Goal: Task Accomplishment & Management: Complete application form

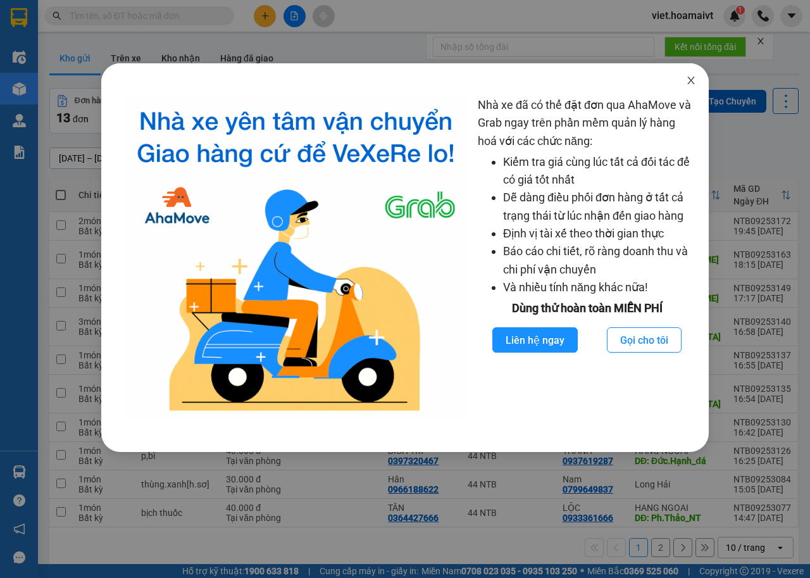
click at [691, 80] on icon "close" at bounding box center [691, 80] width 10 height 10
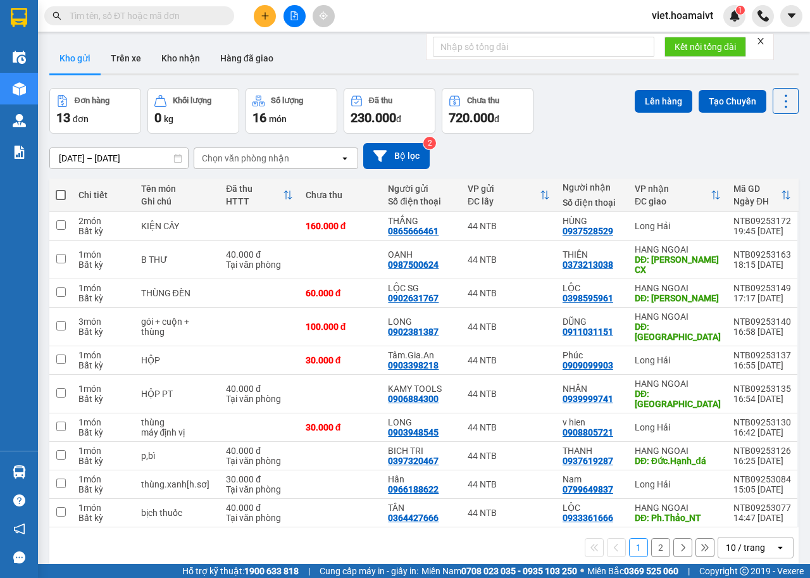
click at [271, 11] on button at bounding box center [265, 16] width 22 height 22
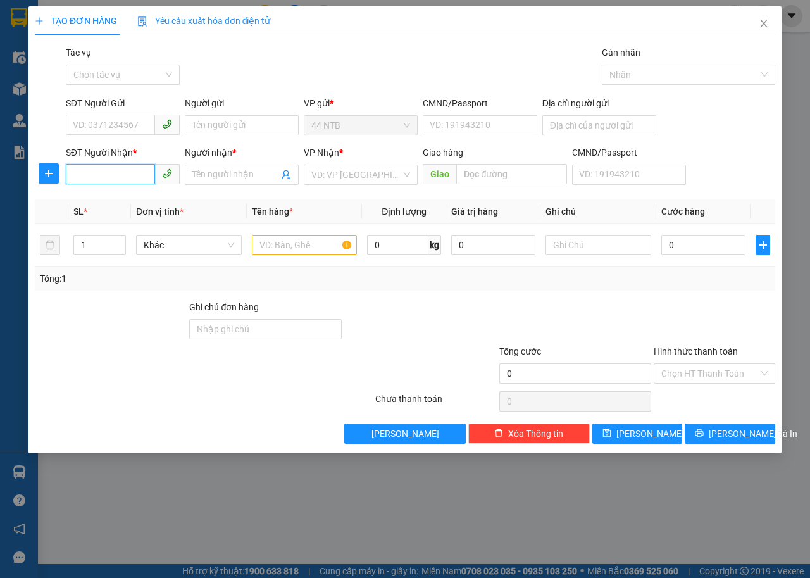
click at [123, 170] on input "SĐT Người Nhận *" at bounding box center [110, 174] width 89 height 20
type input "09114343"
click at [132, 197] on div "0911434311 - THƯỜNG" at bounding box center [122, 200] width 99 height 14
type input "118/33A_H.Th.[GEOGRAPHIC_DATA]"
type input "0911434311"
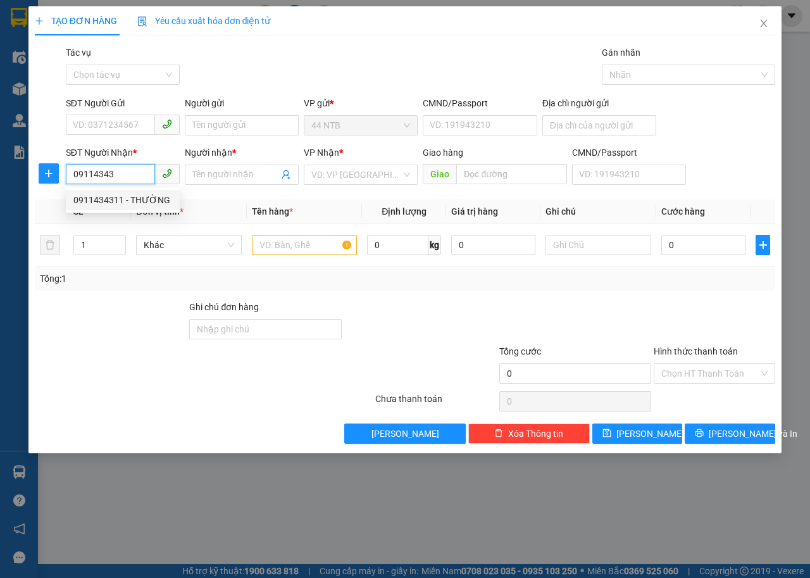
type input "THƯỜNG"
type input "0911434311"
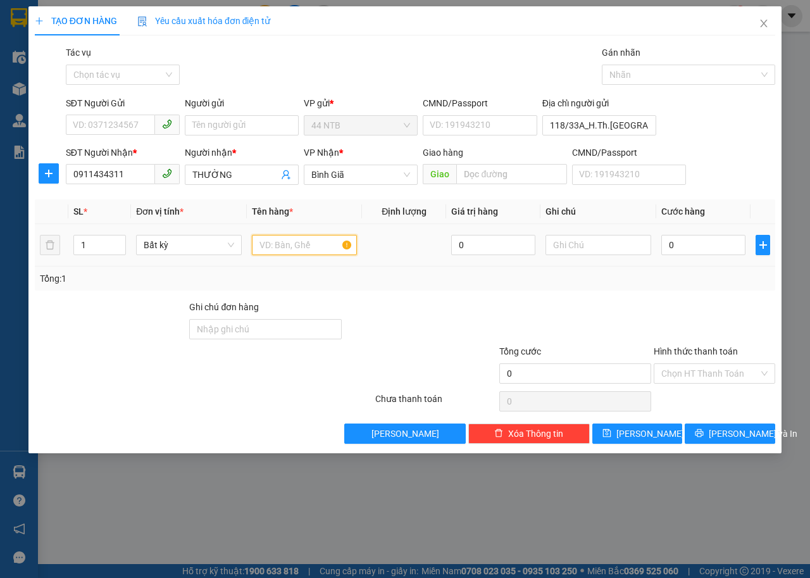
click at [304, 247] on input "text" at bounding box center [305, 245] width 106 height 20
type input "hop"
click at [697, 243] on input "0" at bounding box center [703, 245] width 84 height 20
type input "3"
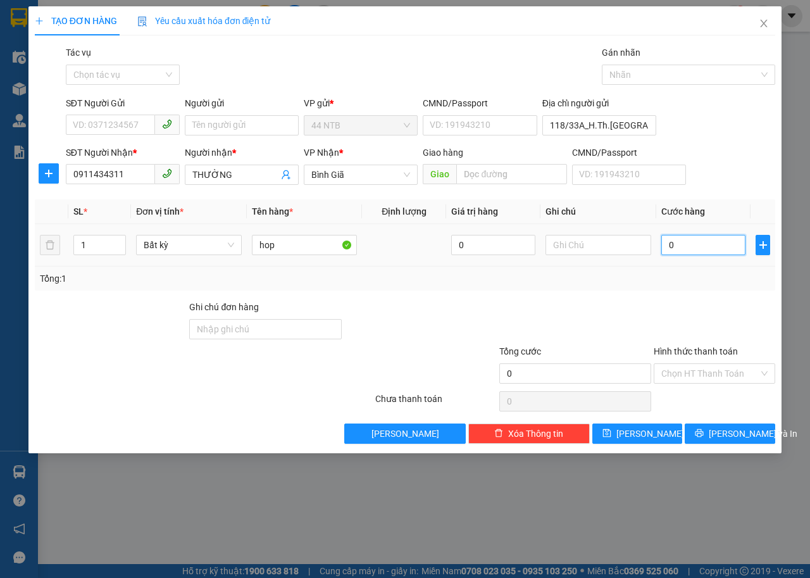
type input "3"
type input "30"
type input "30.000"
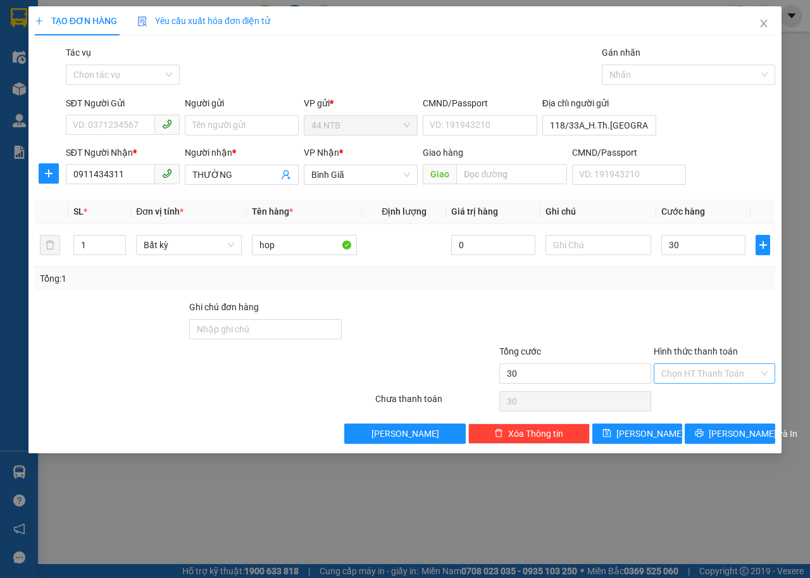
type input "30.000"
click at [753, 367] on input "Hình thức thanh toán" at bounding box center [709, 373] width 97 height 19
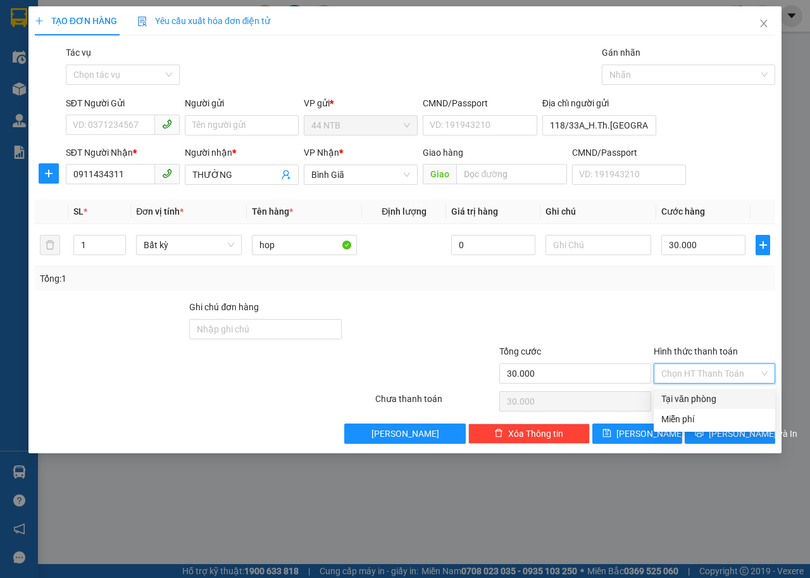
click at [741, 392] on div "Tại văn phòng" at bounding box center [714, 399] width 106 height 14
type input "0"
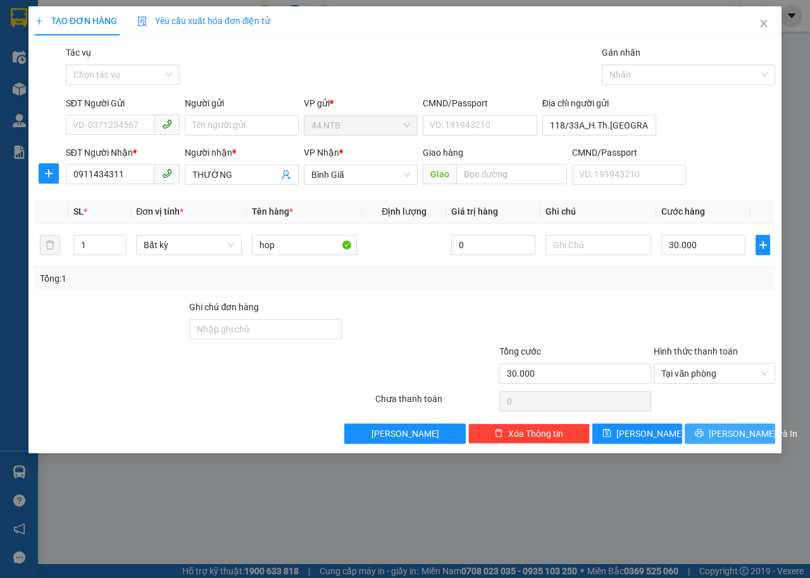
click at [752, 428] on span "[PERSON_NAME] và In" at bounding box center [753, 433] width 89 height 14
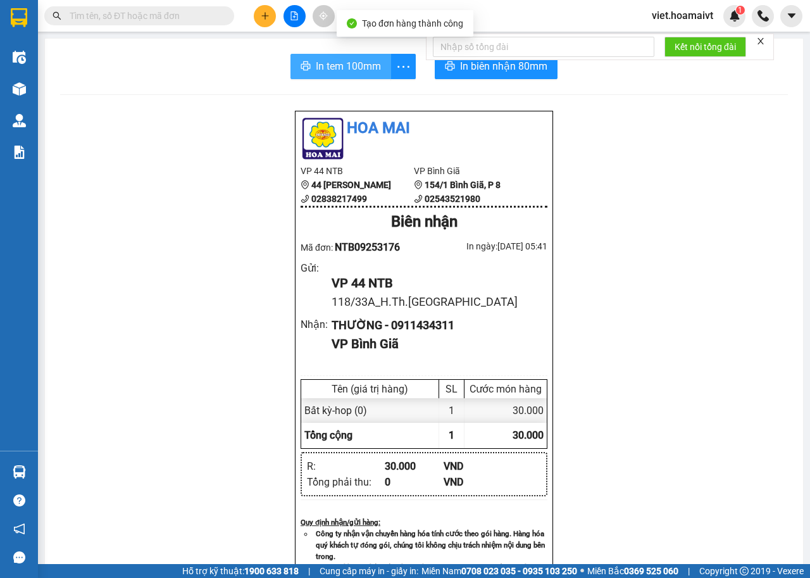
click at [323, 68] on span "In tem 100mm" at bounding box center [348, 66] width 65 height 16
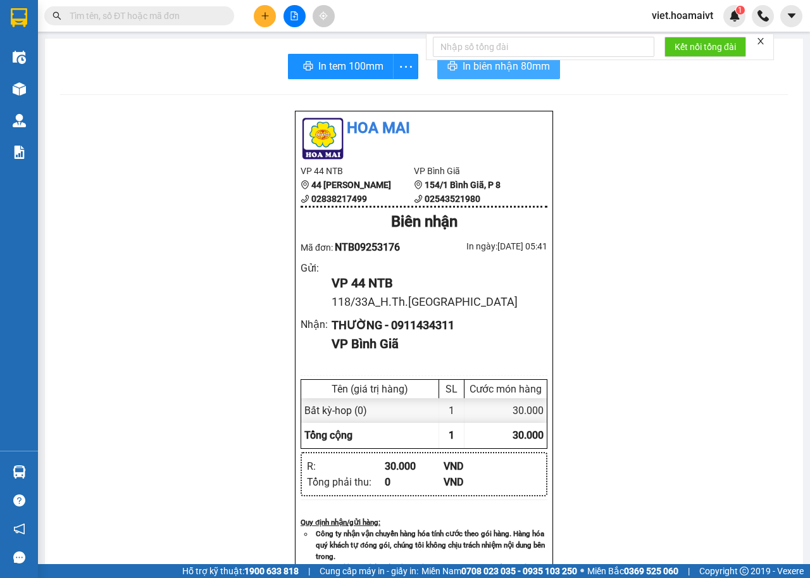
drag, startPoint x: 518, startPoint y: 73, endPoint x: 532, endPoint y: 74, distance: 14.6
click at [518, 73] on span "In biên nhận 80mm" at bounding box center [505, 66] width 87 height 16
